Goal: Transaction & Acquisition: Subscribe to service/newsletter

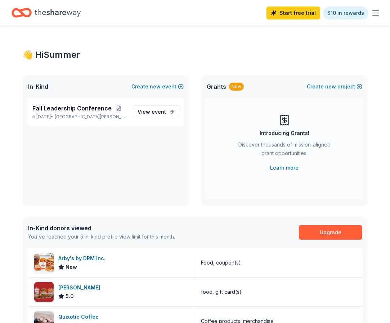
click at [381, 10] on div "Start free trial $10 in rewards" at bounding box center [195, 13] width 390 height 26
click at [372, 17] on icon "button" at bounding box center [376, 13] width 9 height 9
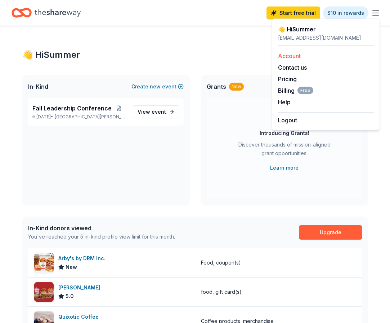
click at [297, 53] on link "Account" at bounding box center [289, 55] width 23 height 7
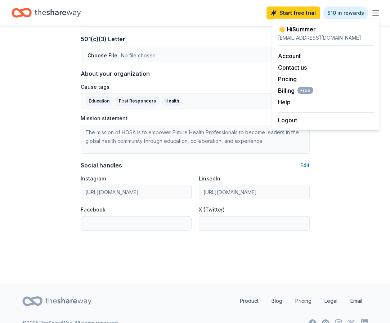
scroll to position [399, 0]
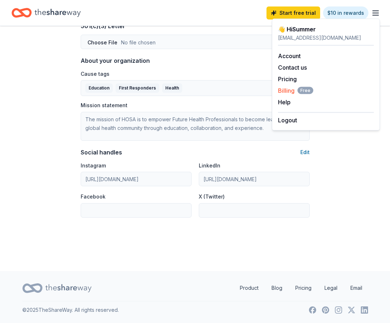
click at [292, 88] on span "Billing Free" at bounding box center [295, 90] width 35 height 9
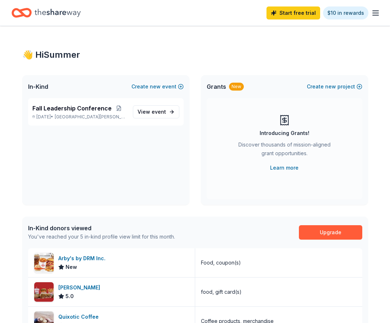
click at [373, 11] on icon "button" at bounding box center [376, 13] width 9 height 9
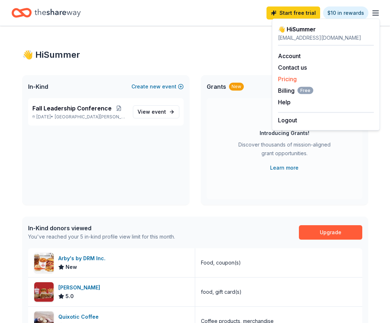
click at [290, 76] on link "Pricing" at bounding box center [287, 78] width 19 height 7
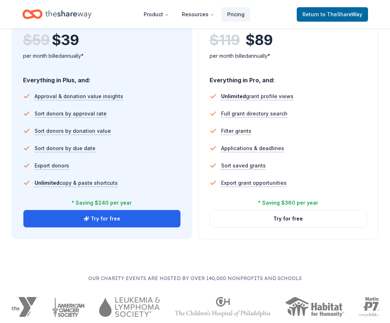
scroll to position [459, 0]
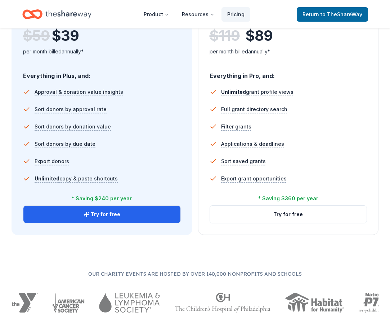
click at [318, 188] on ul "Unlimited grant profile views Full grant directory search Filter grants Applica…" at bounding box center [289, 136] width 158 height 112
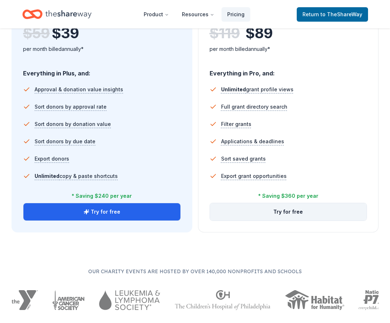
scroll to position [434, 0]
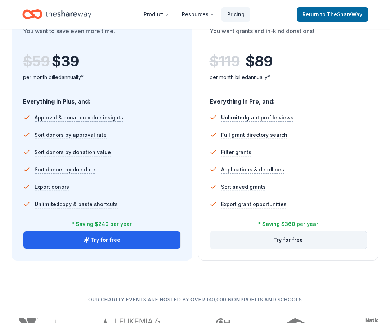
click at [292, 240] on button "Try for free" at bounding box center [288, 239] width 157 height 17
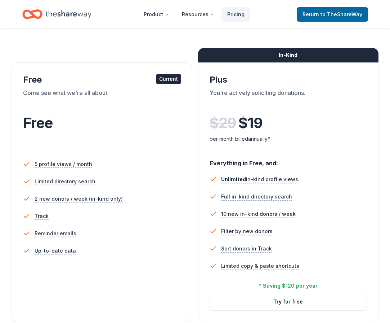
scroll to position [92, 0]
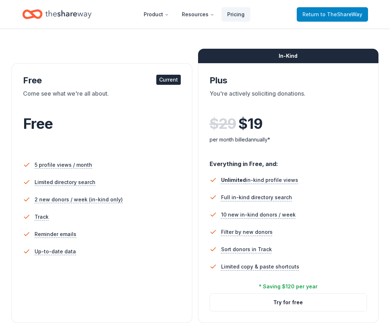
click at [346, 19] on link "Return to TheShareWay" at bounding box center [332, 14] width 71 height 14
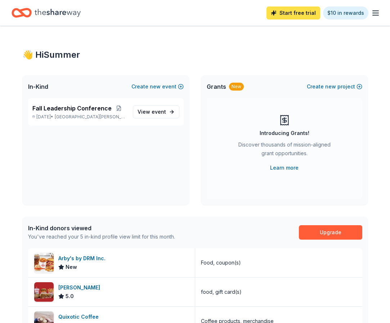
click at [286, 13] on link "Start free trial" at bounding box center [294, 12] width 54 height 13
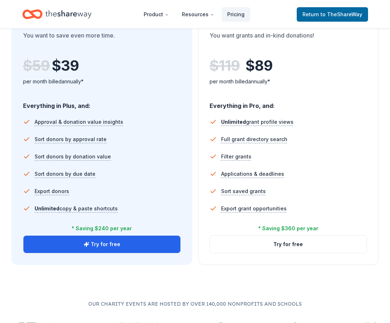
scroll to position [430, 0]
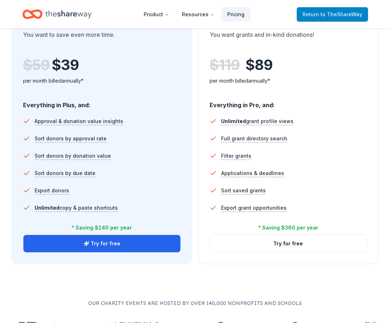
click at [326, 15] on span "to TheShareWay" at bounding box center [342, 14] width 42 height 6
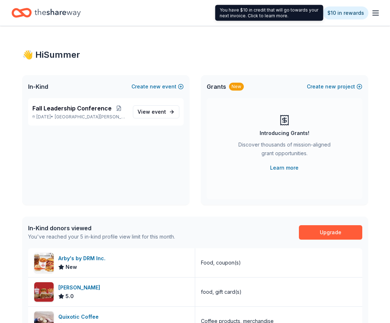
click at [373, 9] on icon "button" at bounding box center [376, 13] width 9 height 9
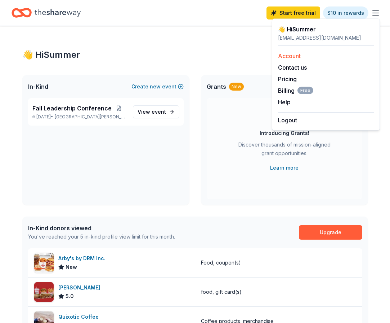
click at [295, 55] on link "Account" at bounding box center [289, 55] width 23 height 7
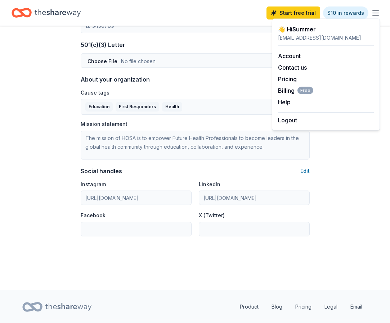
scroll to position [399, 0]
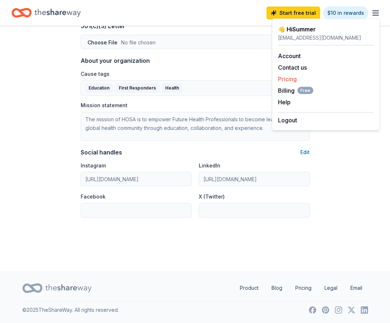
click at [290, 77] on link "Pricing" at bounding box center [287, 78] width 19 height 7
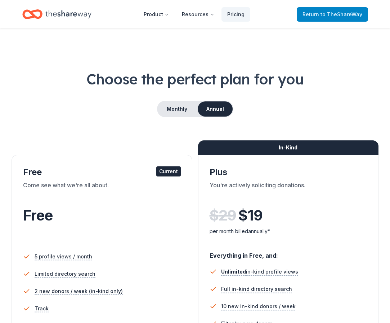
click at [333, 15] on span "to TheShareWay" at bounding box center [342, 14] width 42 height 6
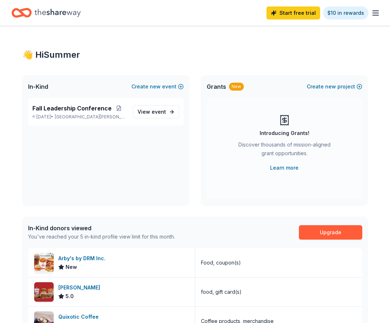
click at [372, 12] on icon "button" at bounding box center [376, 13] width 9 height 9
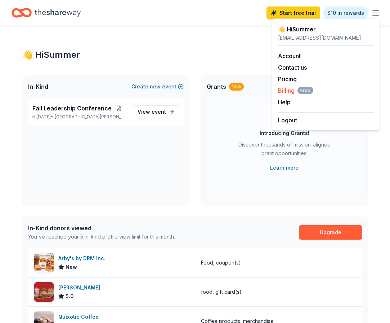
click at [289, 92] on span "Billing Free" at bounding box center [295, 90] width 35 height 9
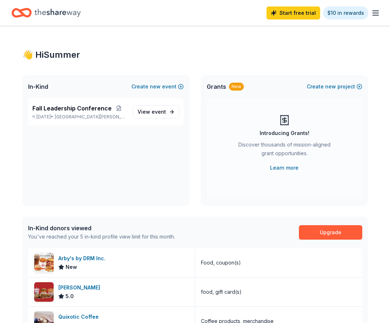
click at [375, 13] on line "button" at bounding box center [376, 13] width 6 height 0
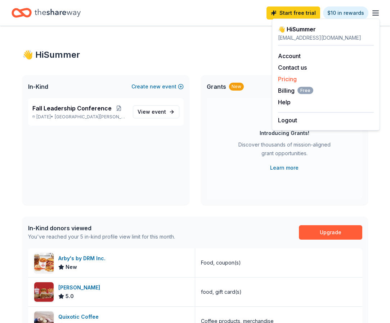
click at [287, 78] on link "Pricing" at bounding box center [287, 78] width 19 height 7
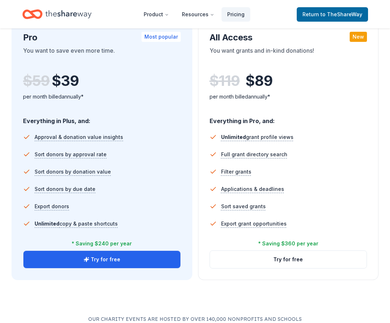
scroll to position [415, 0]
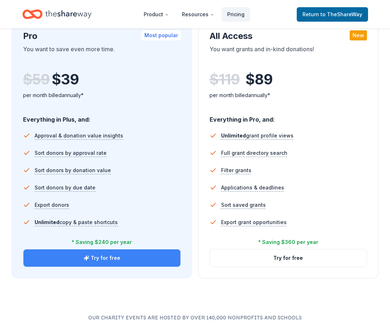
click at [115, 258] on button "Try for free" at bounding box center [101, 257] width 157 height 17
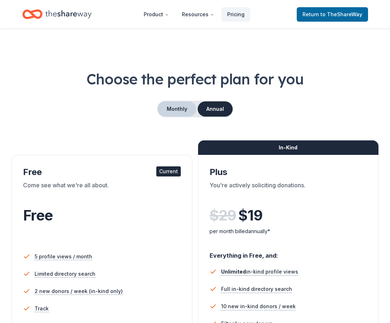
click at [163, 110] on button "Monthly" at bounding box center [177, 108] width 39 height 15
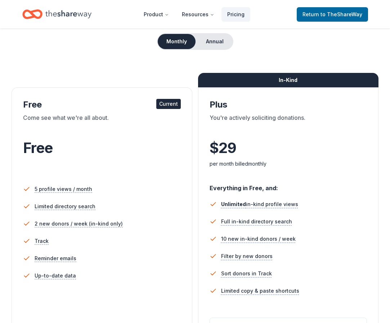
scroll to position [66, 0]
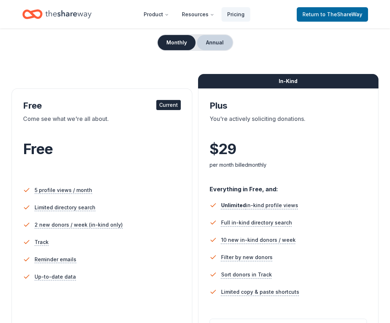
click at [210, 48] on button "Annual" at bounding box center [215, 42] width 36 height 15
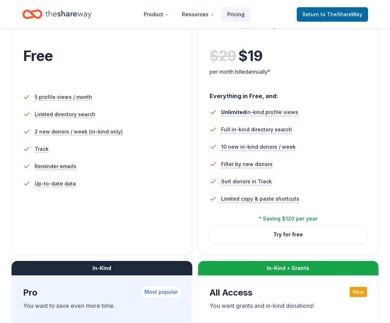
scroll to position [163, 0]
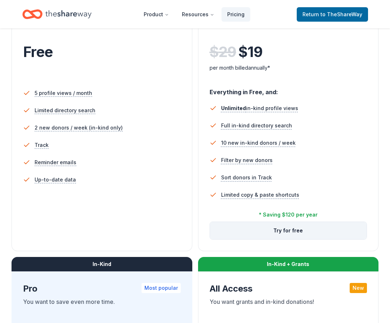
click at [288, 231] on button "Try for free" at bounding box center [288, 230] width 157 height 17
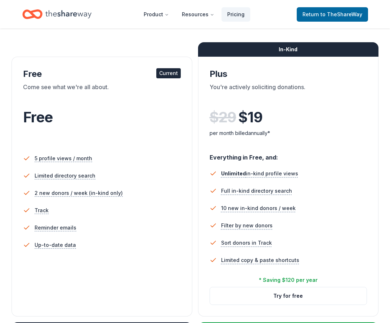
scroll to position [103, 0]
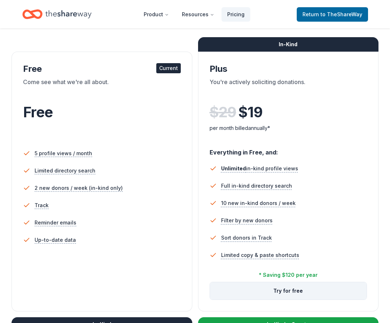
click at [284, 292] on button "Try for free" at bounding box center [288, 290] width 157 height 17
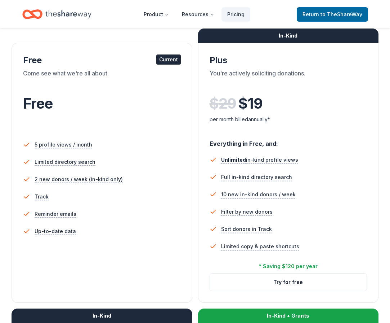
scroll to position [143, 0]
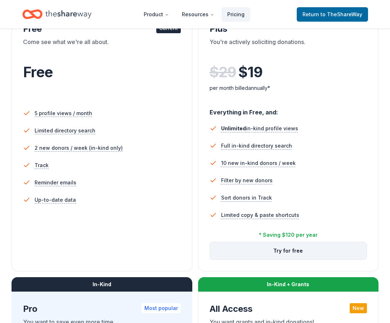
click at [290, 243] on button "Try for free" at bounding box center [288, 250] width 157 height 17
